Goal: Information Seeking & Learning: Learn about a topic

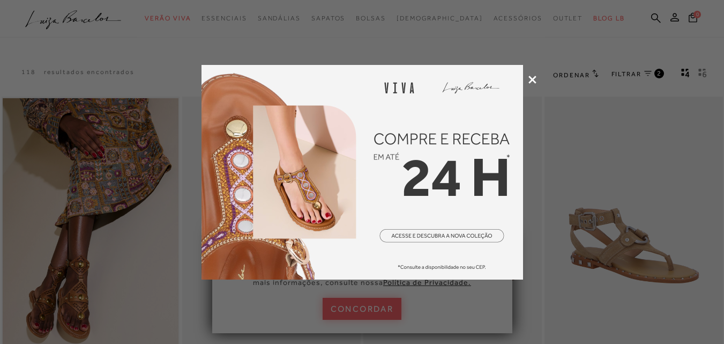
click at [530, 80] on icon at bounding box center [532, 80] width 8 height 8
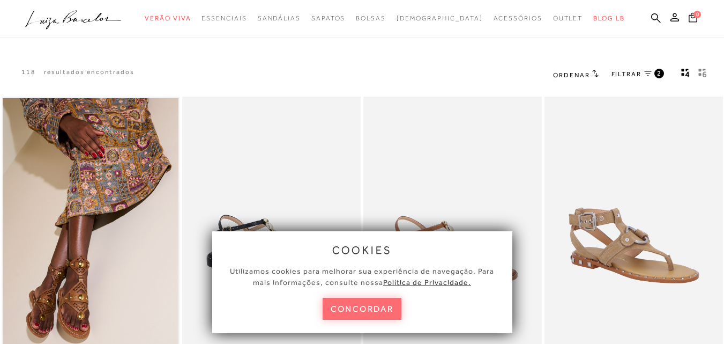
click at [375, 308] on button "concordar" at bounding box center [362, 308] width 79 height 22
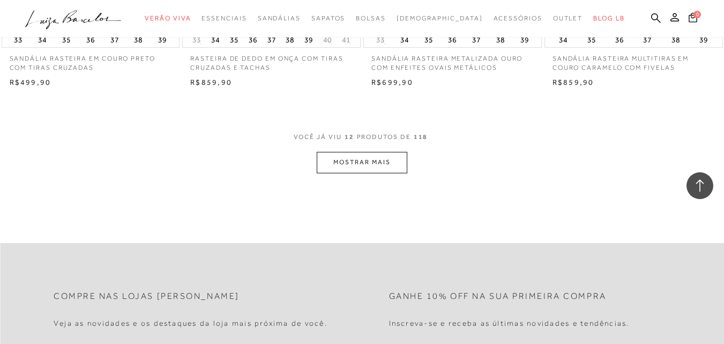
scroll to position [1033, 0]
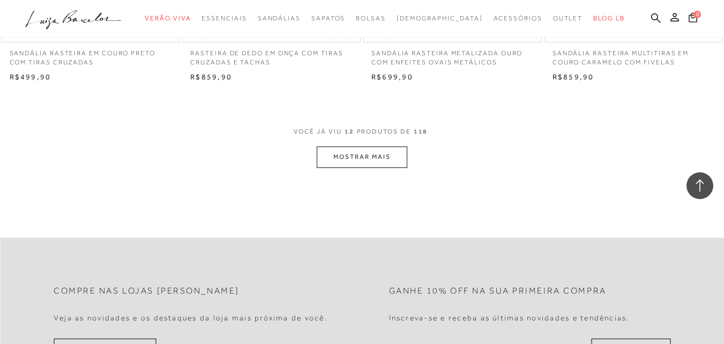
click at [367, 162] on button "MOSTRAR MAIS" at bounding box center [362, 156] width 90 height 21
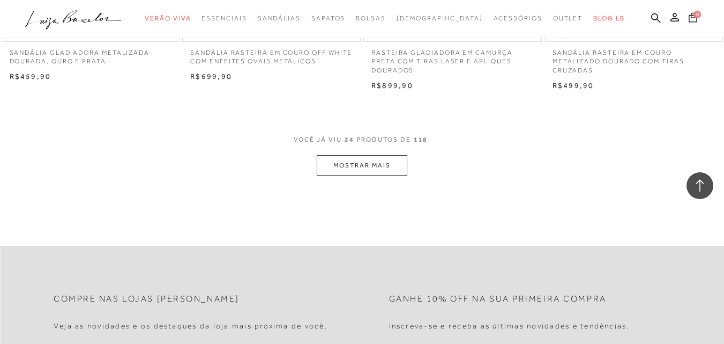
scroll to position [2068, 0]
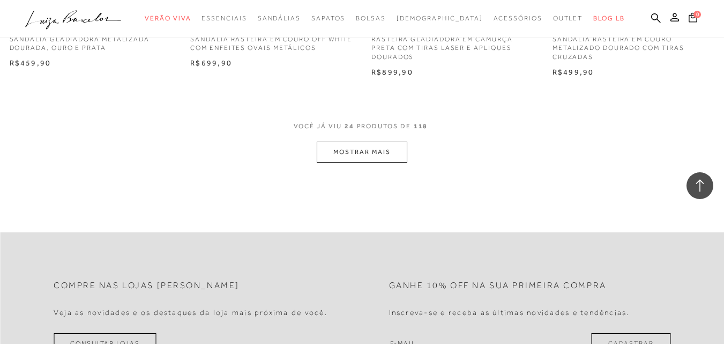
click at [374, 154] on button "MOSTRAR MAIS" at bounding box center [362, 151] width 90 height 21
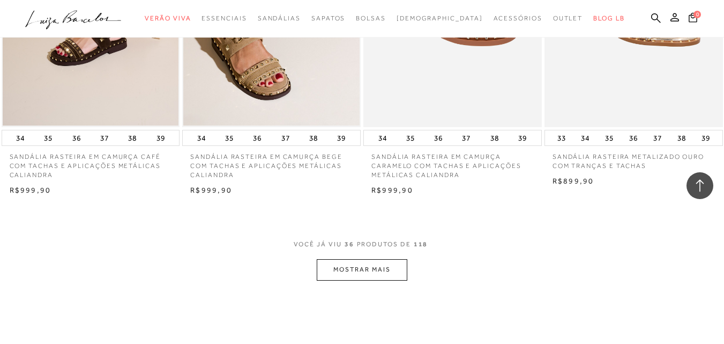
scroll to position [3041, 0]
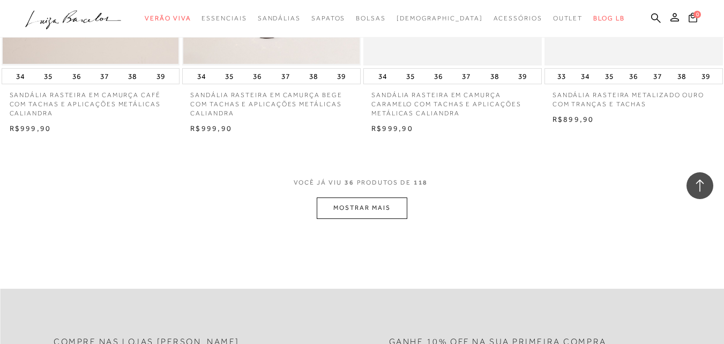
click at [373, 212] on button "MOSTRAR MAIS" at bounding box center [362, 207] width 90 height 21
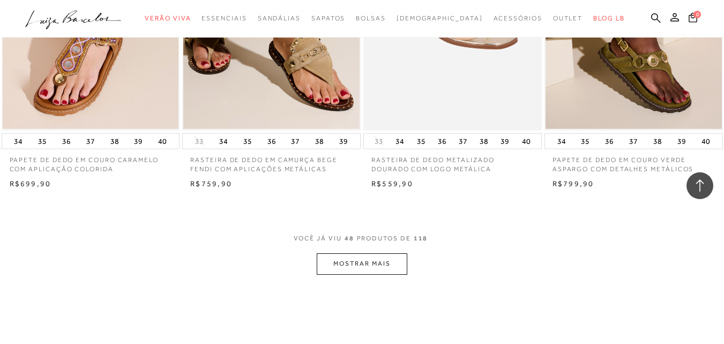
scroll to position [4006, 0]
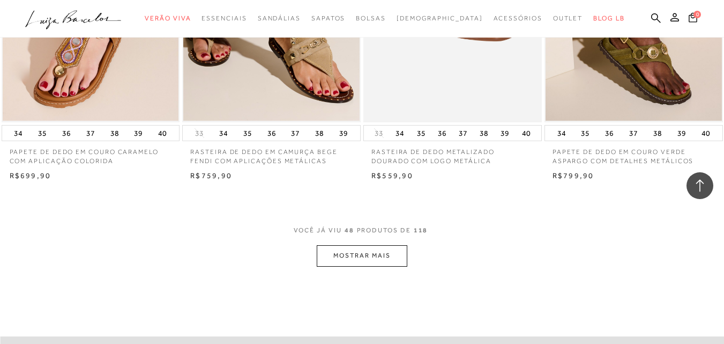
click at [368, 261] on button "MOSTRAR MAIS" at bounding box center [362, 255] width 90 height 21
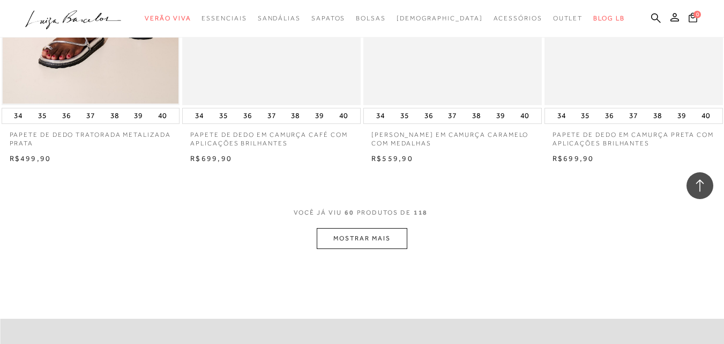
scroll to position [5053, 0]
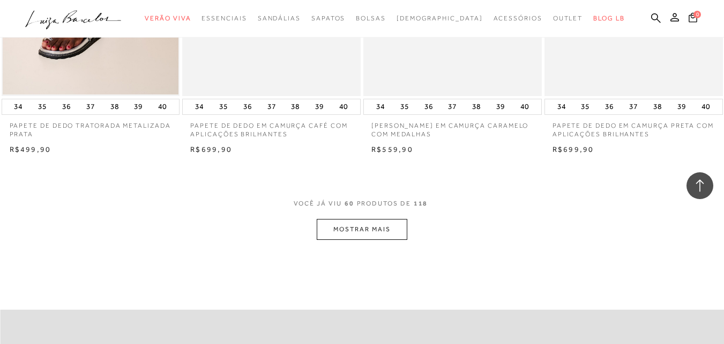
click at [383, 236] on button "MOSTRAR MAIS" at bounding box center [362, 229] width 90 height 21
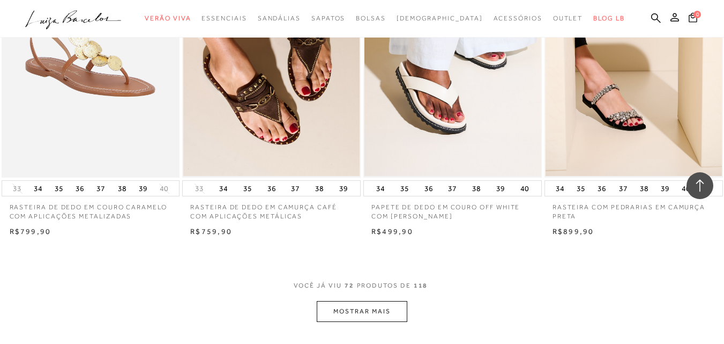
scroll to position [6035, 0]
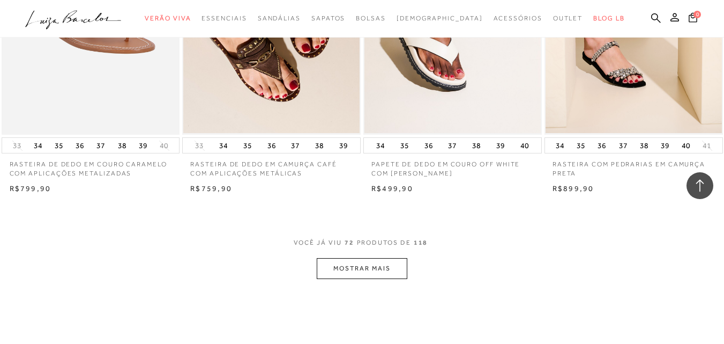
click at [376, 270] on button "MOSTRAR MAIS" at bounding box center [362, 268] width 90 height 21
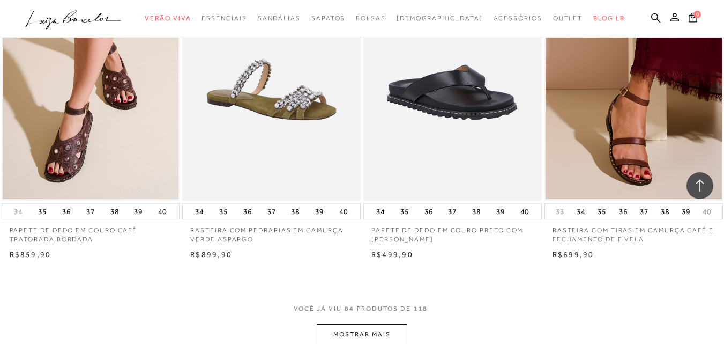
scroll to position [7157, 0]
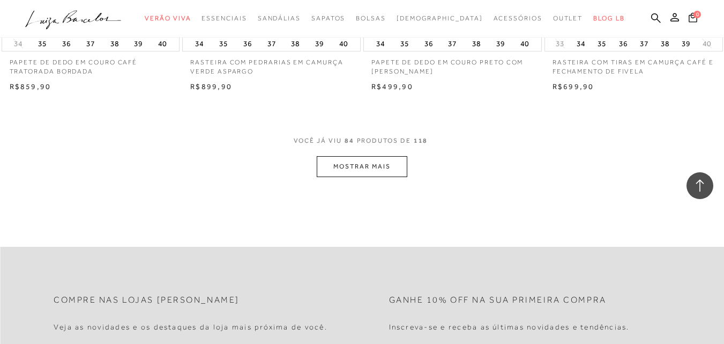
click at [362, 170] on button "MOSTRAR MAIS" at bounding box center [362, 166] width 90 height 21
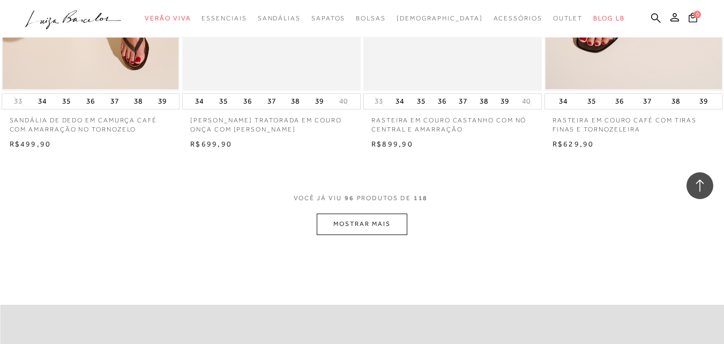
scroll to position [8150, 0]
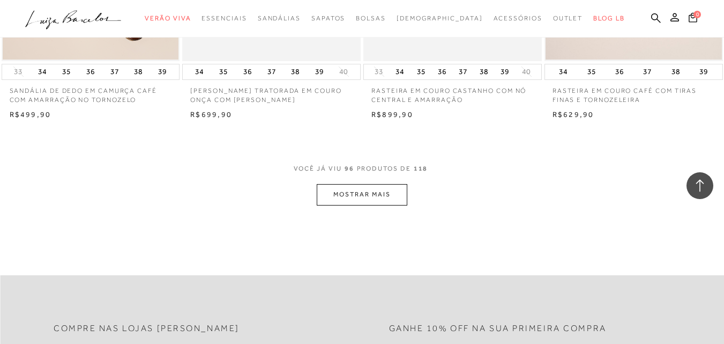
click at [367, 193] on button "MOSTRAR MAIS" at bounding box center [362, 194] width 90 height 21
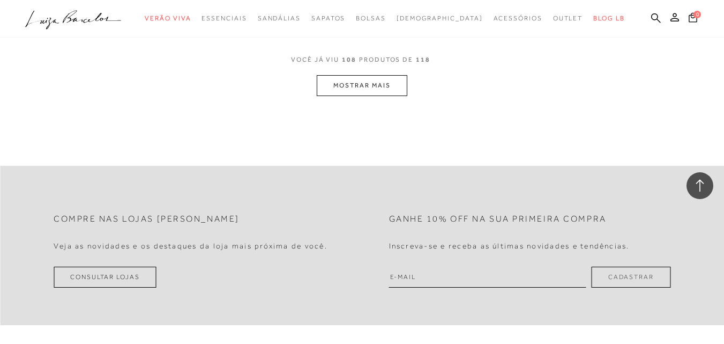
scroll to position [9305, 0]
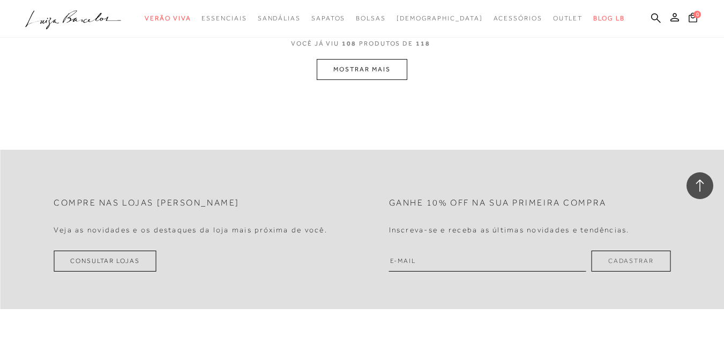
click at [368, 68] on button "MOSTRAR MAIS" at bounding box center [362, 69] width 90 height 21
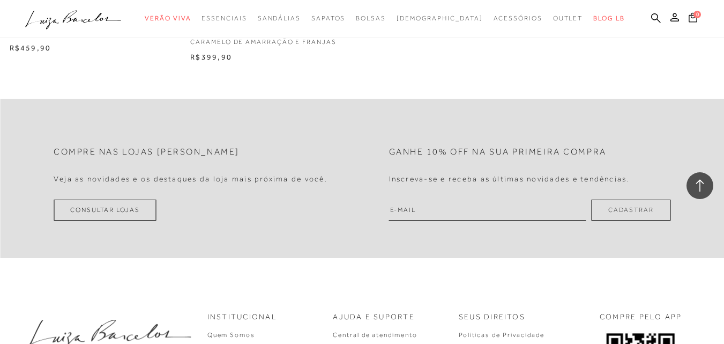
scroll to position [10280, 0]
